Goal: Check status: Check status

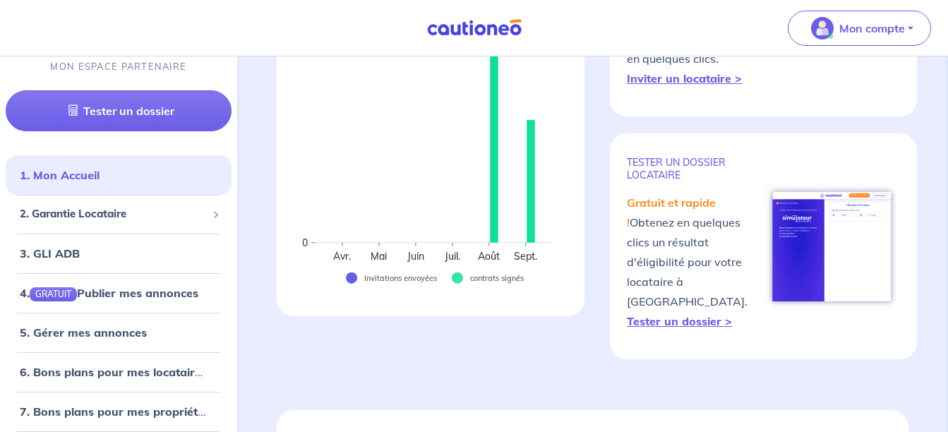
scroll to position [282, 0]
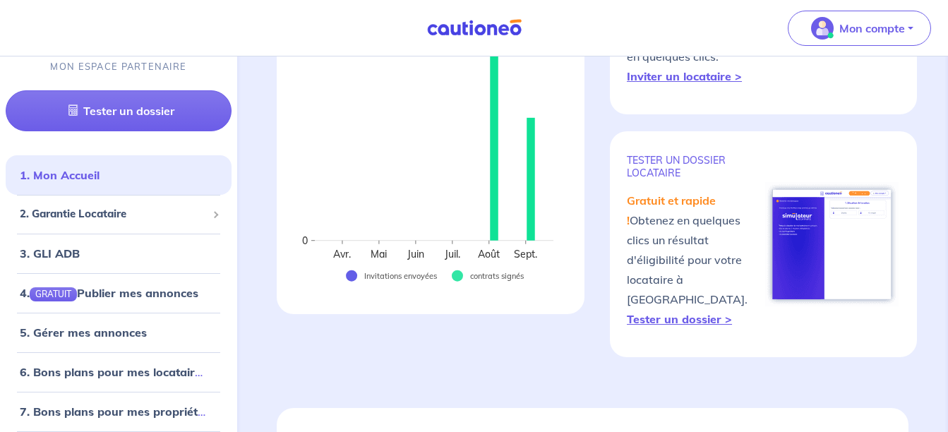
click at [531, 233] on rect at bounding box center [431, 139] width 274 height 316
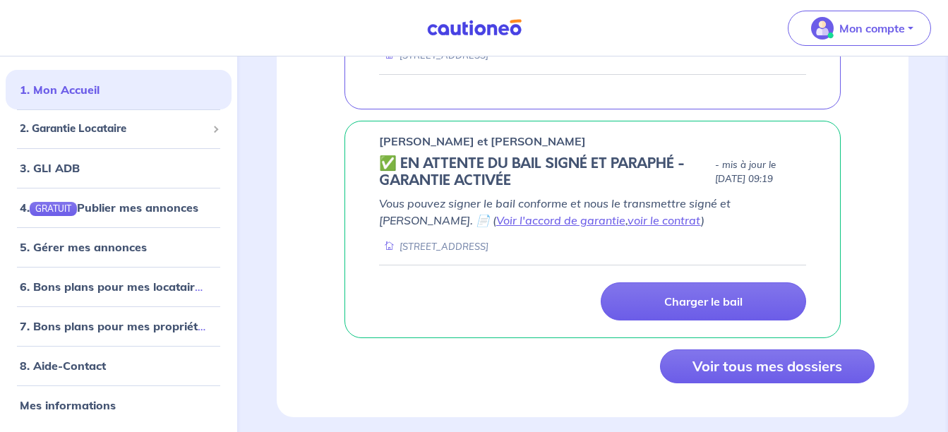
scroll to position [1319, 0]
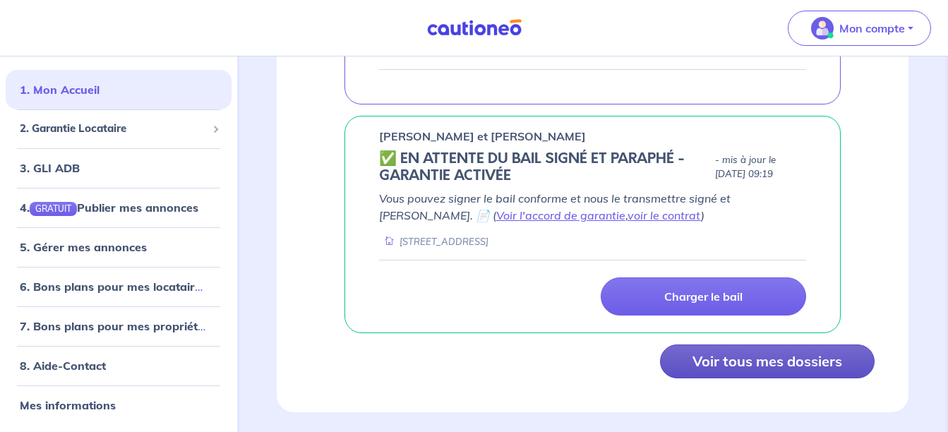
drag, startPoint x: 763, startPoint y: 342, endPoint x: 755, endPoint y: 346, distance: 9.5
click at [763, 345] on button "Voir tous mes dossiers" at bounding box center [767, 362] width 215 height 34
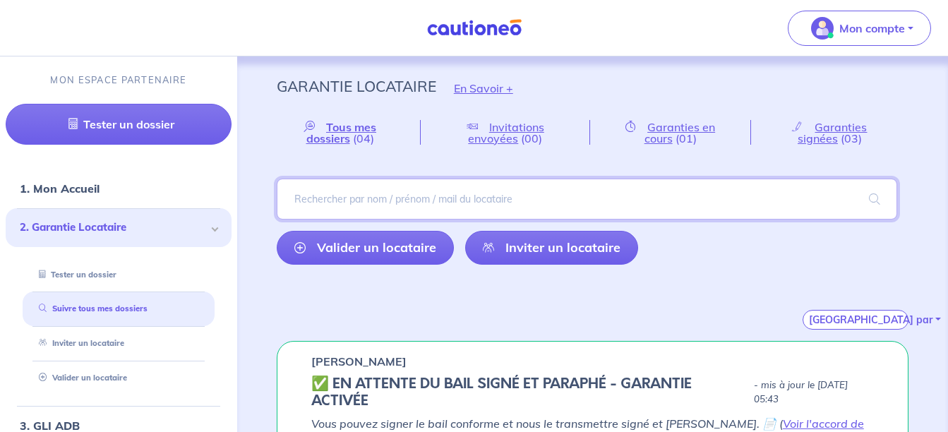
click at [433, 196] on input "search" at bounding box center [587, 199] width 621 height 41
type input "antus"
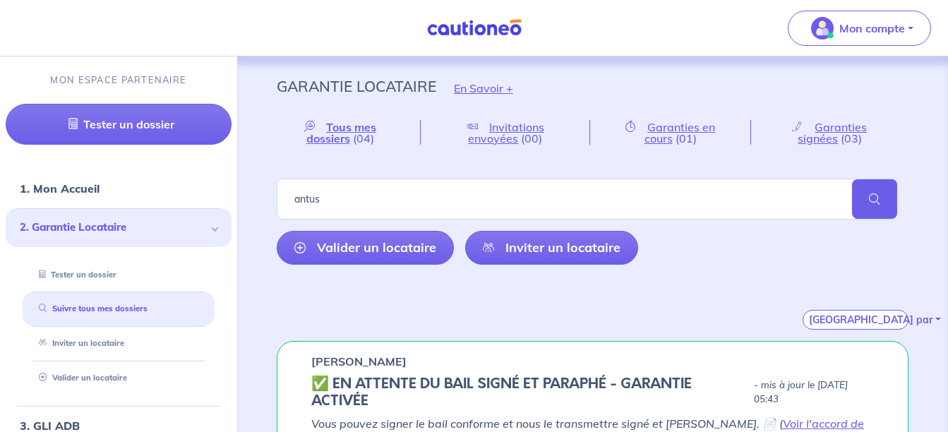
click at [874, 196] on span at bounding box center [874, 199] width 45 height 40
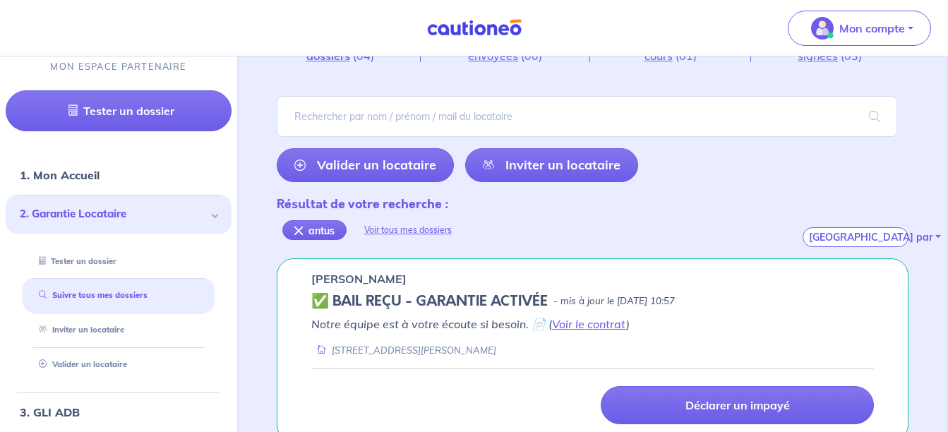
scroll to position [104, 0]
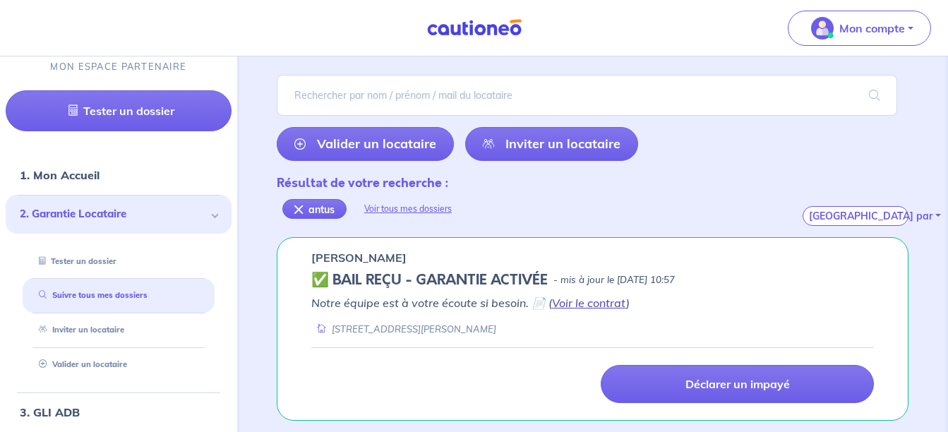
click at [608, 306] on link "Voir le contrat" at bounding box center [589, 303] width 74 height 14
